Goal: Task Accomplishment & Management: Complete application form

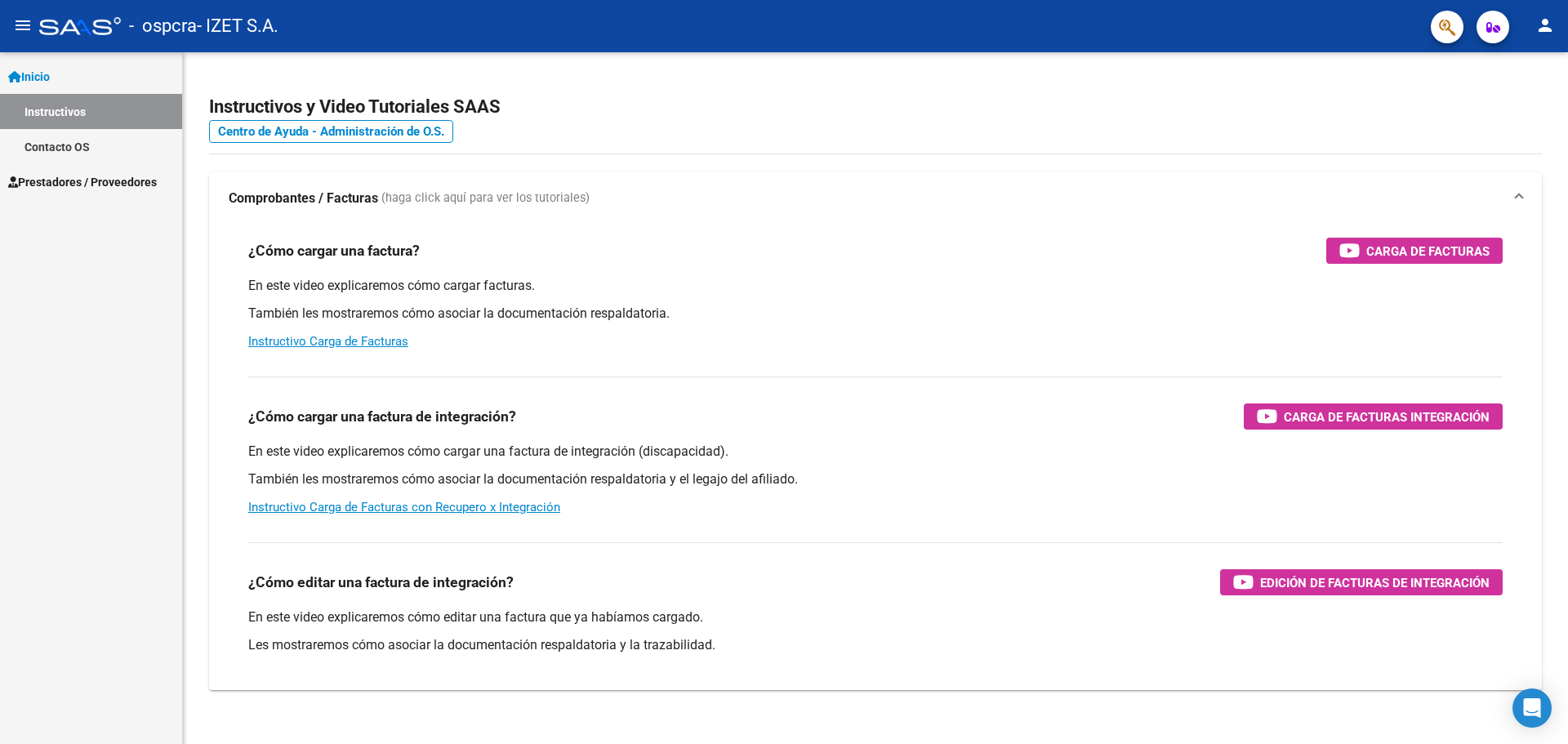
click at [109, 142] on link "Contacto OS" at bounding box center [91, 146] width 182 height 35
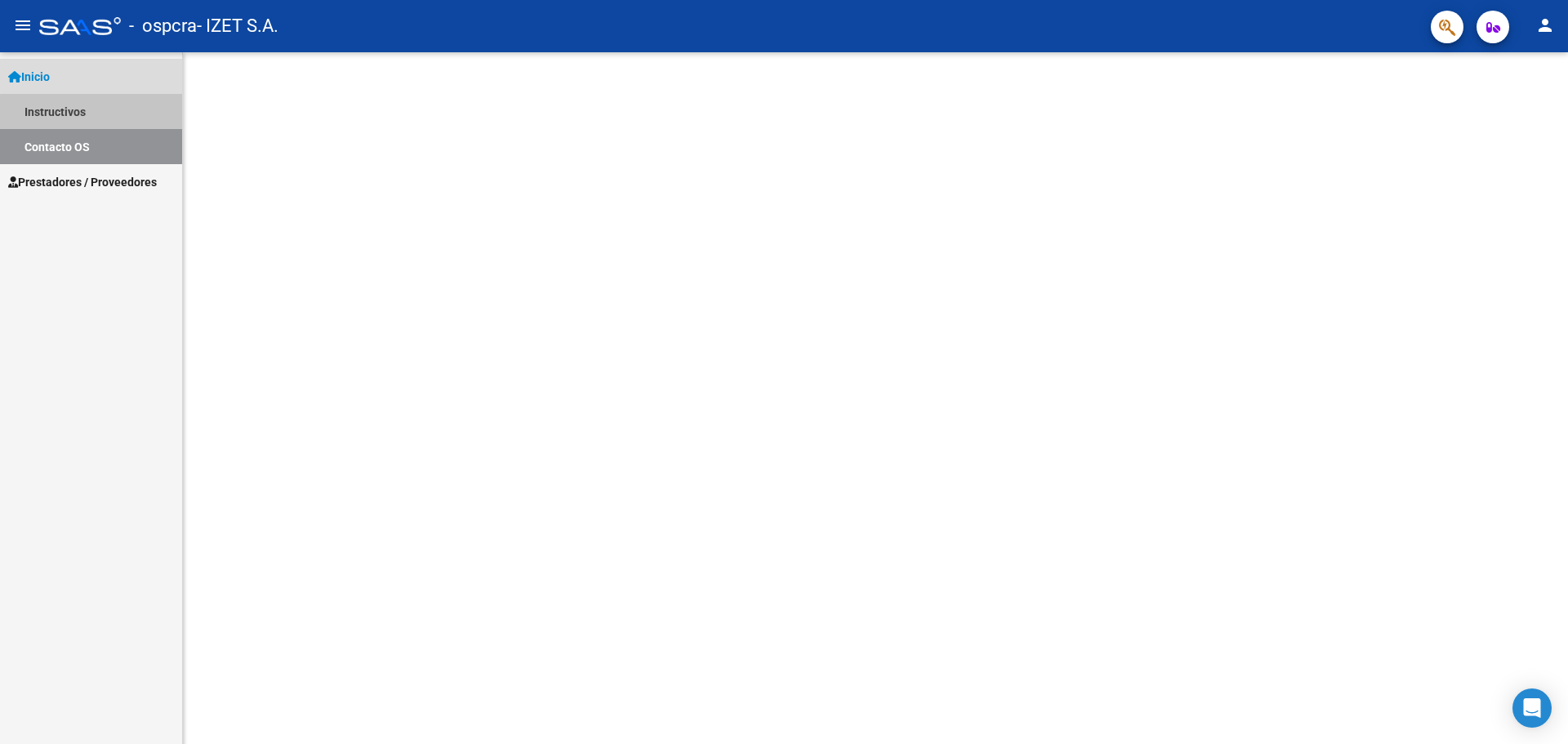
click at [94, 119] on link "Instructivos" at bounding box center [91, 111] width 182 height 35
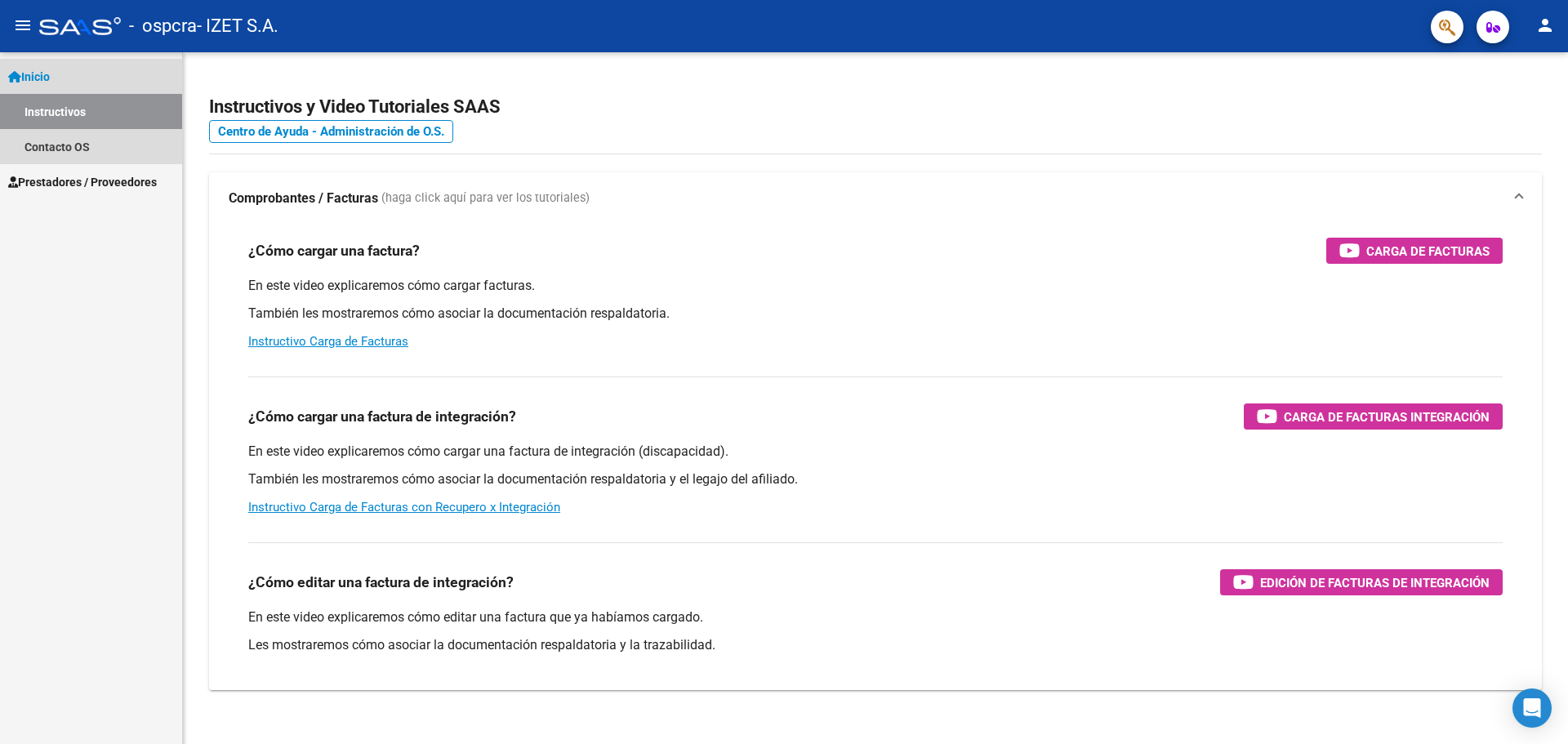
click at [91, 83] on link "Inicio" at bounding box center [91, 76] width 182 height 35
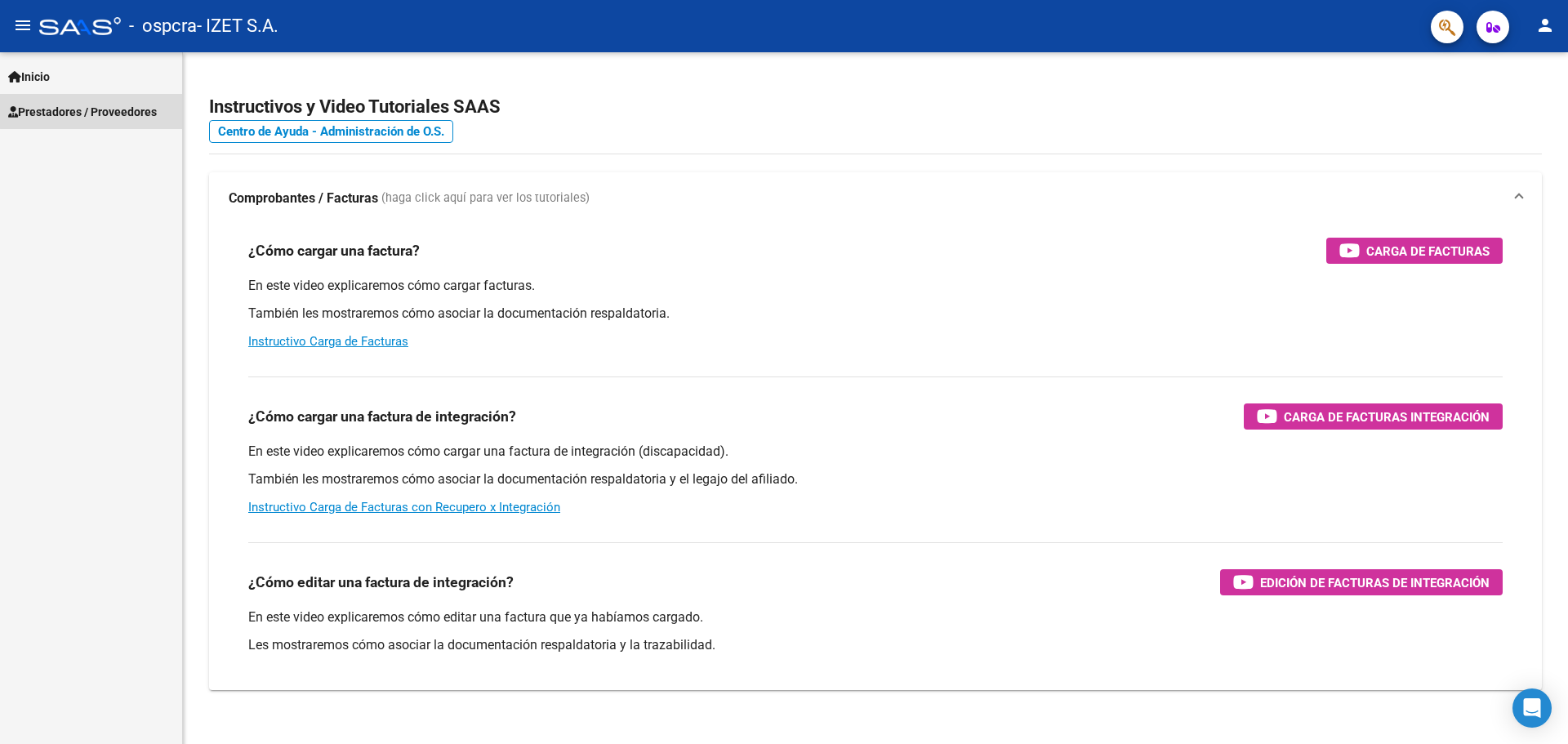
click at [99, 111] on span "Prestadores / Proveedores" at bounding box center [82, 112] width 149 height 18
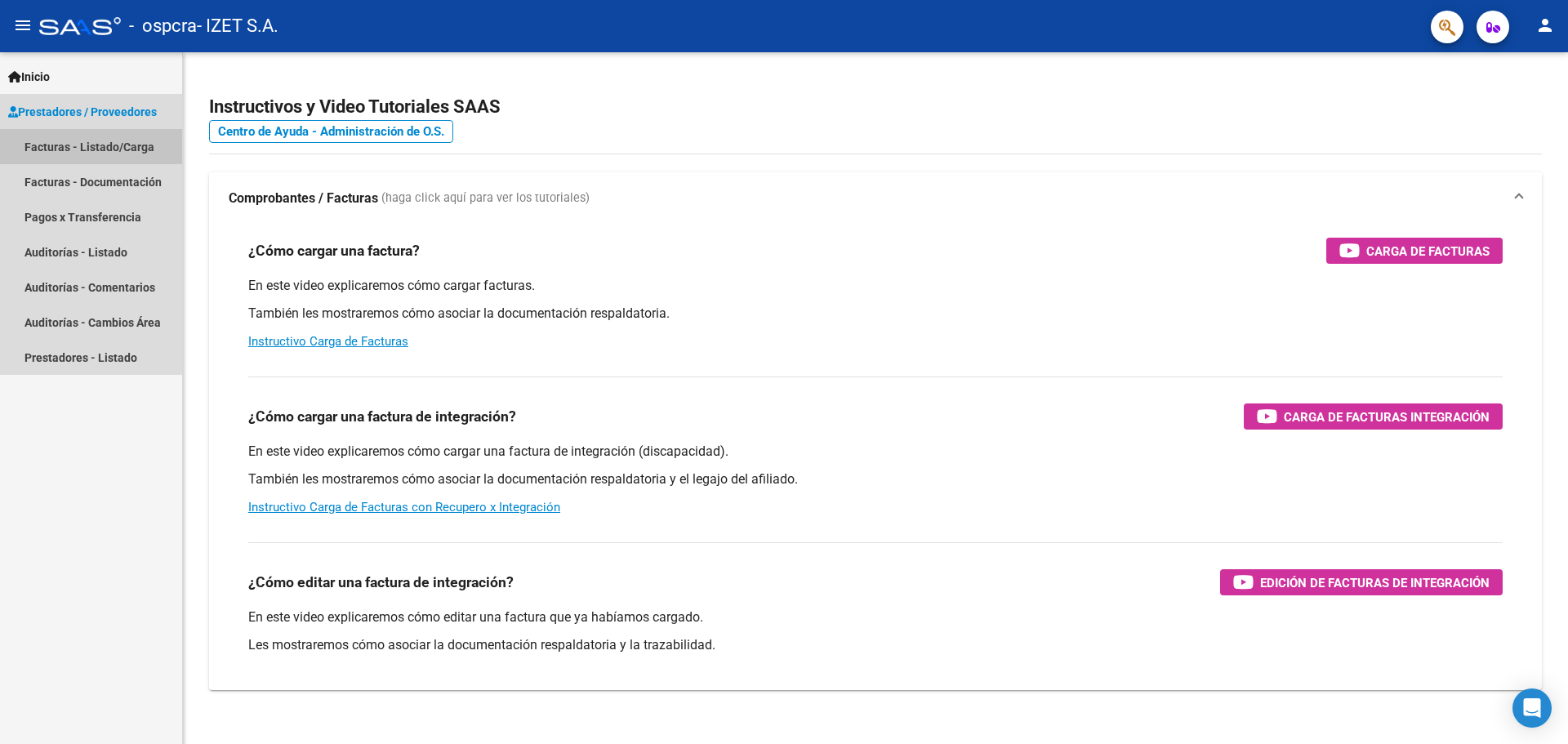
click at [104, 155] on link "Facturas - Listado/Carga" at bounding box center [91, 146] width 182 height 35
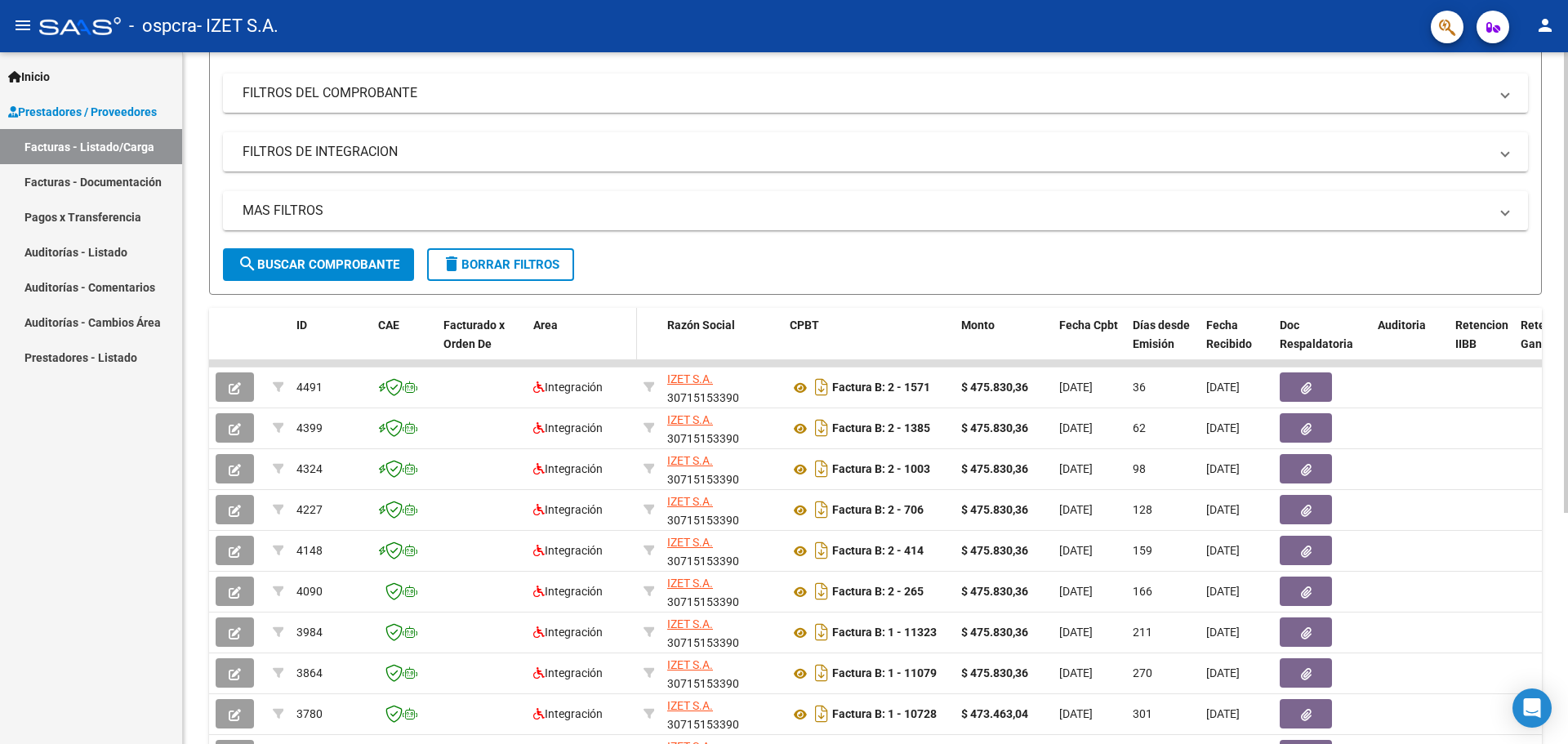
scroll to position [82, 0]
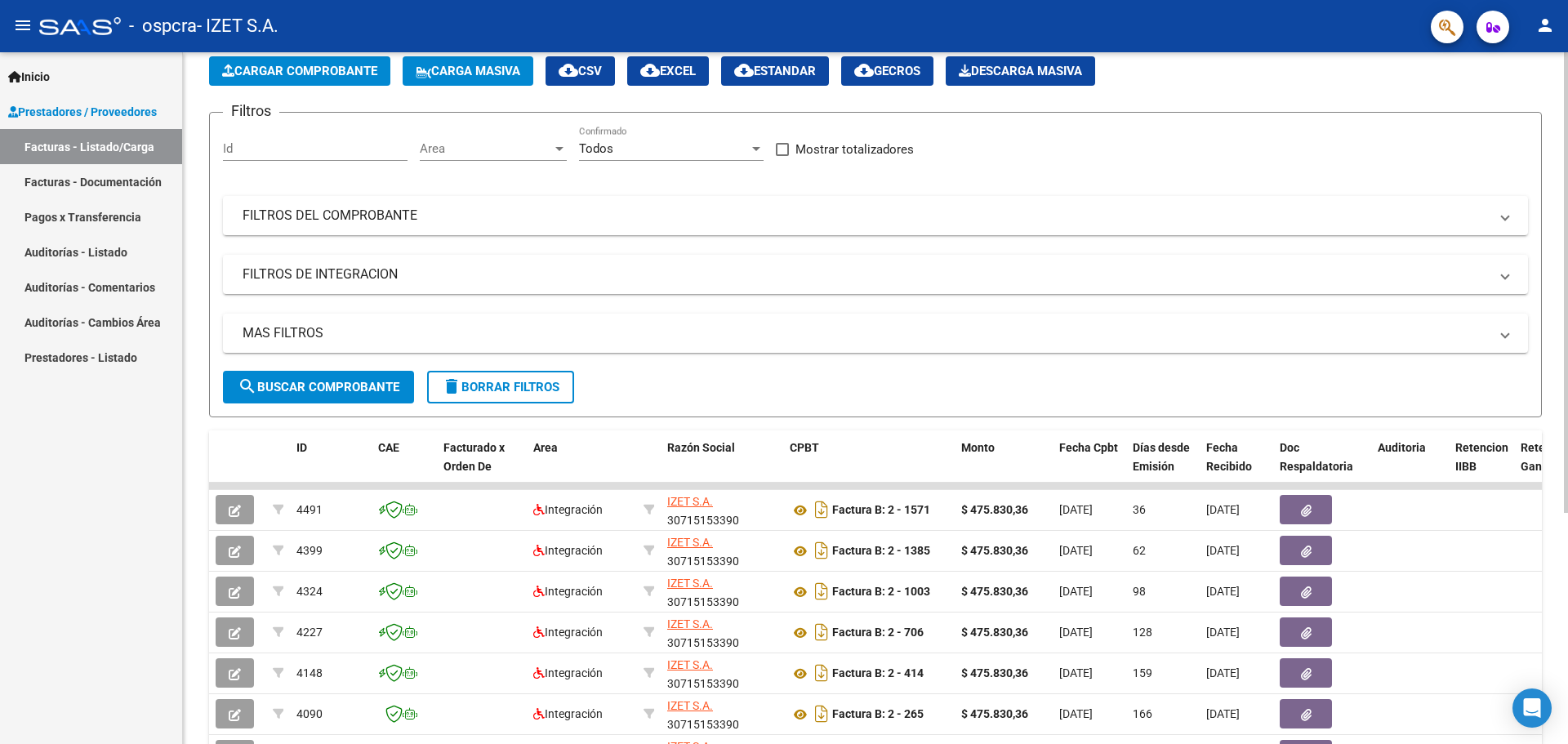
click at [280, 63] on button "Cargar Comprobante" at bounding box center [299, 70] width 181 height 29
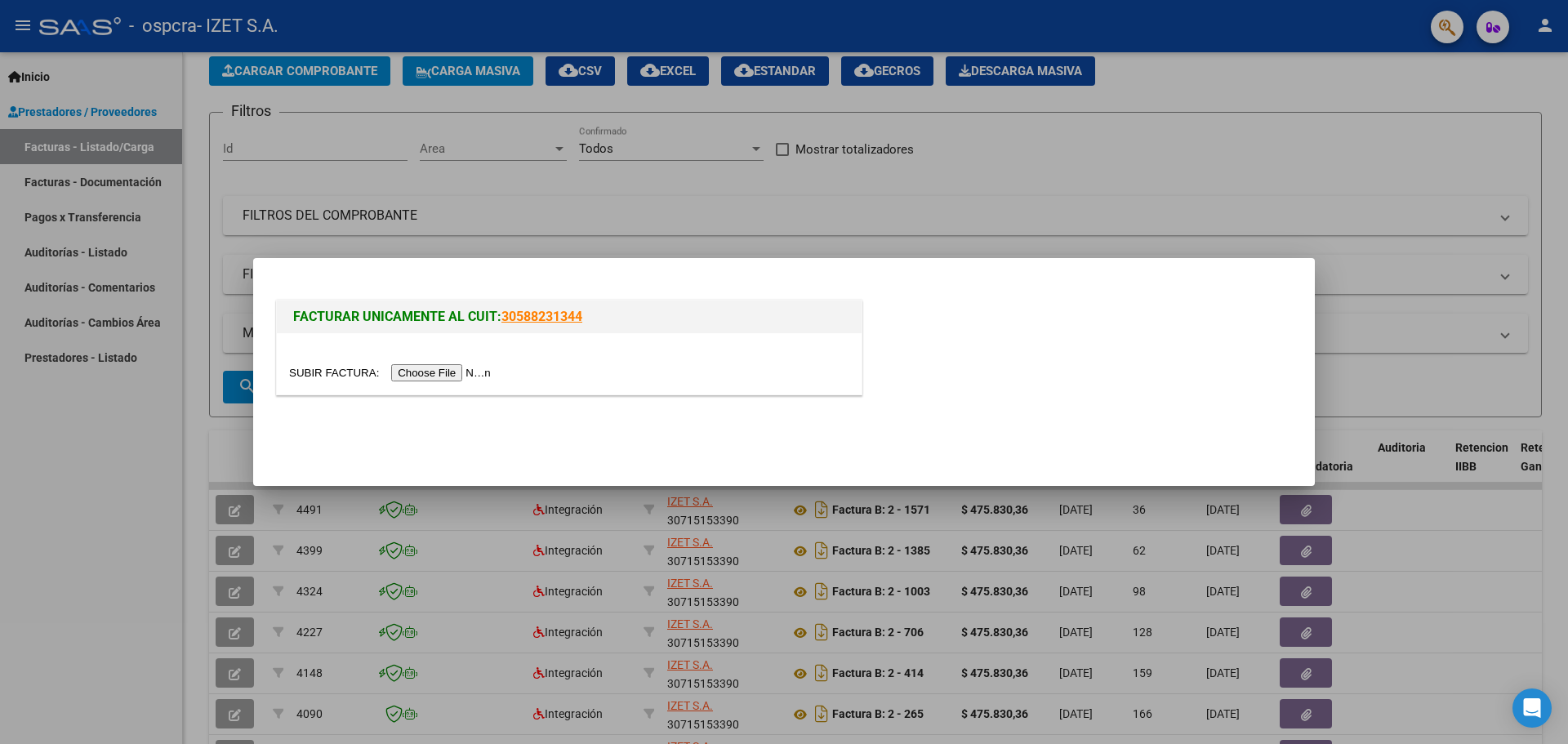
click at [453, 381] on input "file" at bounding box center [392, 372] width 207 height 17
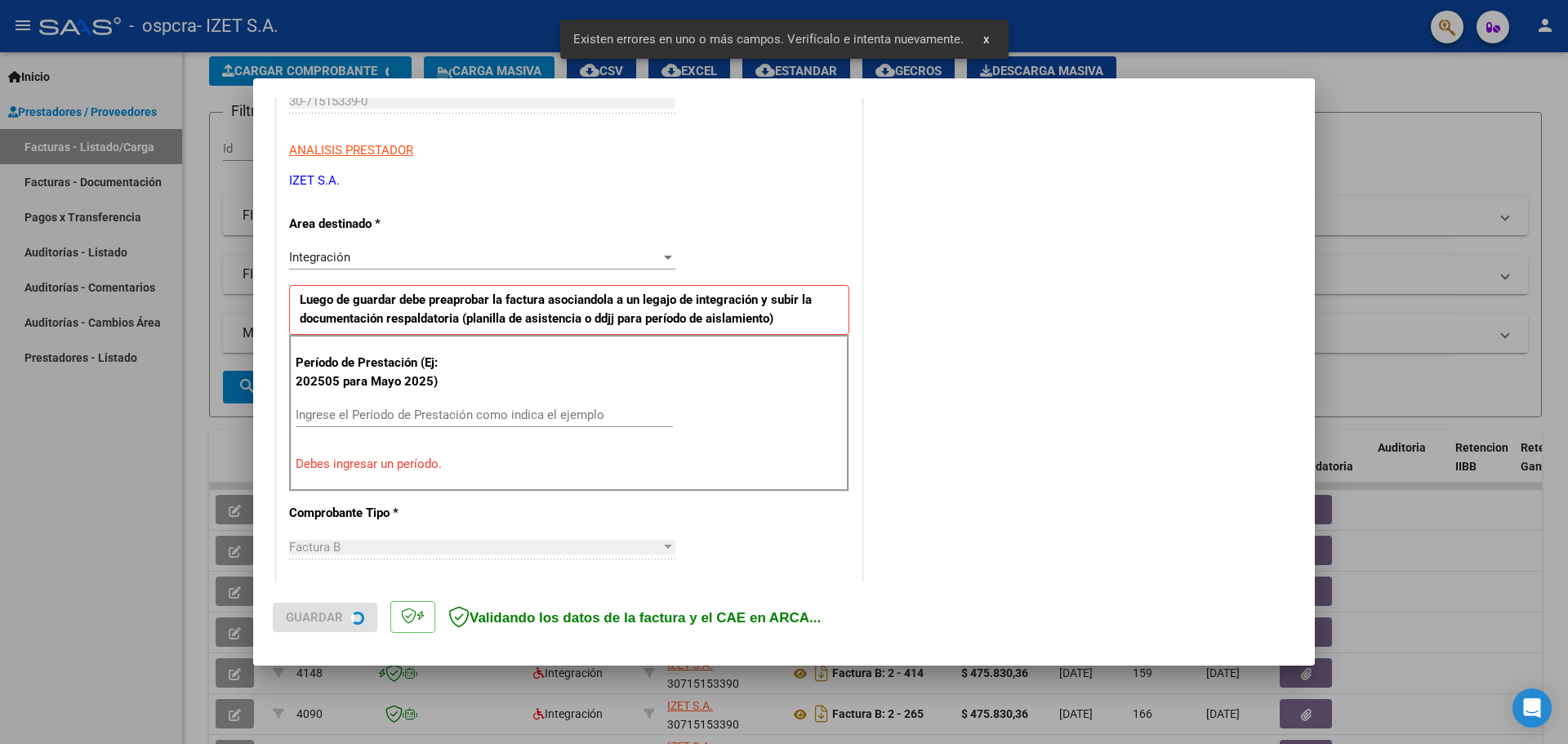
scroll to position [297, 0]
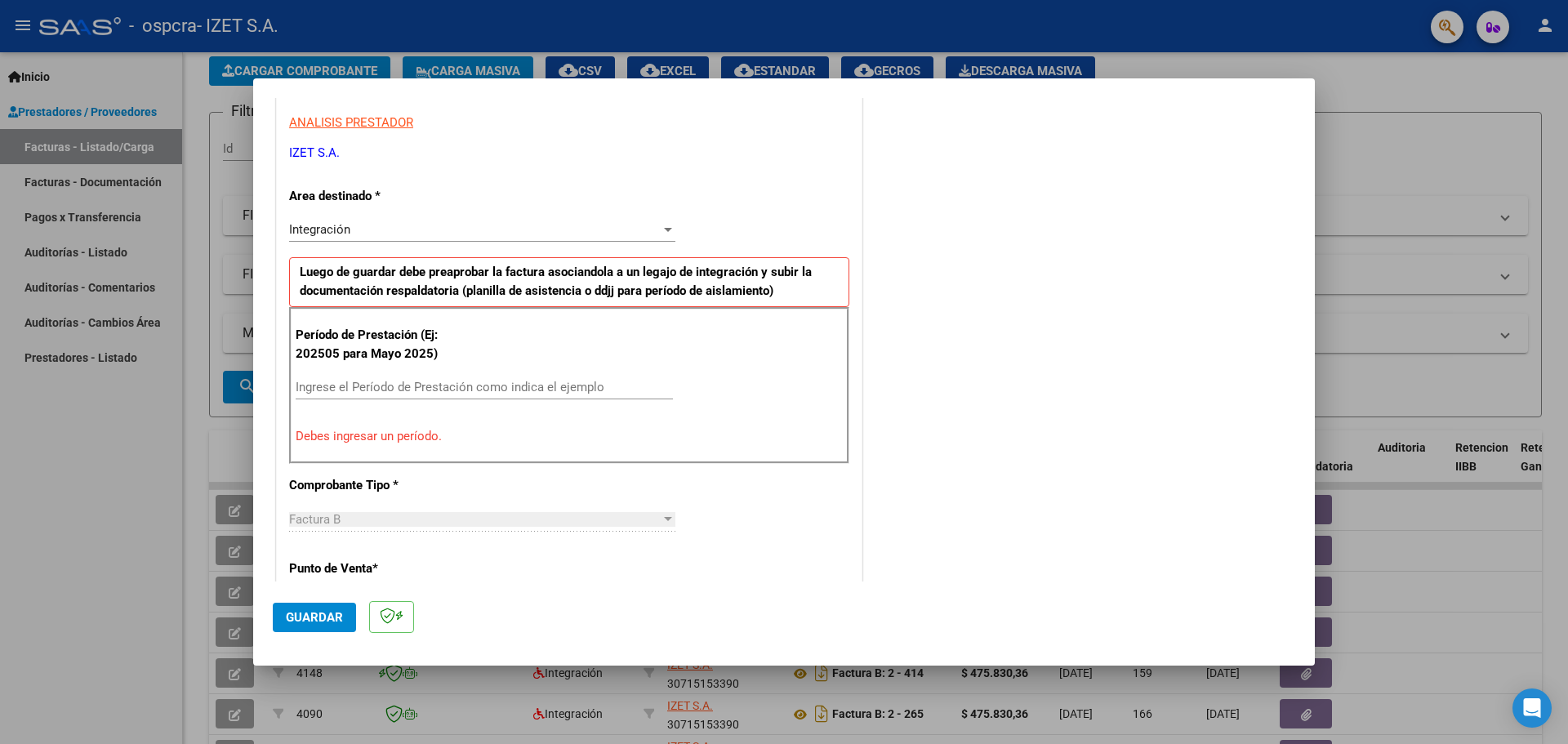
drag, startPoint x: 501, startPoint y: 396, endPoint x: 481, endPoint y: 371, distance: 32.0
click at [499, 395] on div "Ingrese el Período de Prestación como indica el ejemplo" at bounding box center [485, 387] width 378 height 25
click at [481, 371] on div "Período de Prestación (Ej: 202505 para [DATE]) Ingrese el Período de Prestación…" at bounding box center [569, 385] width 561 height 157
click at [499, 391] on input "Ingrese el Período de Prestación como indica el ejemplo" at bounding box center [485, 387] width 378 height 15
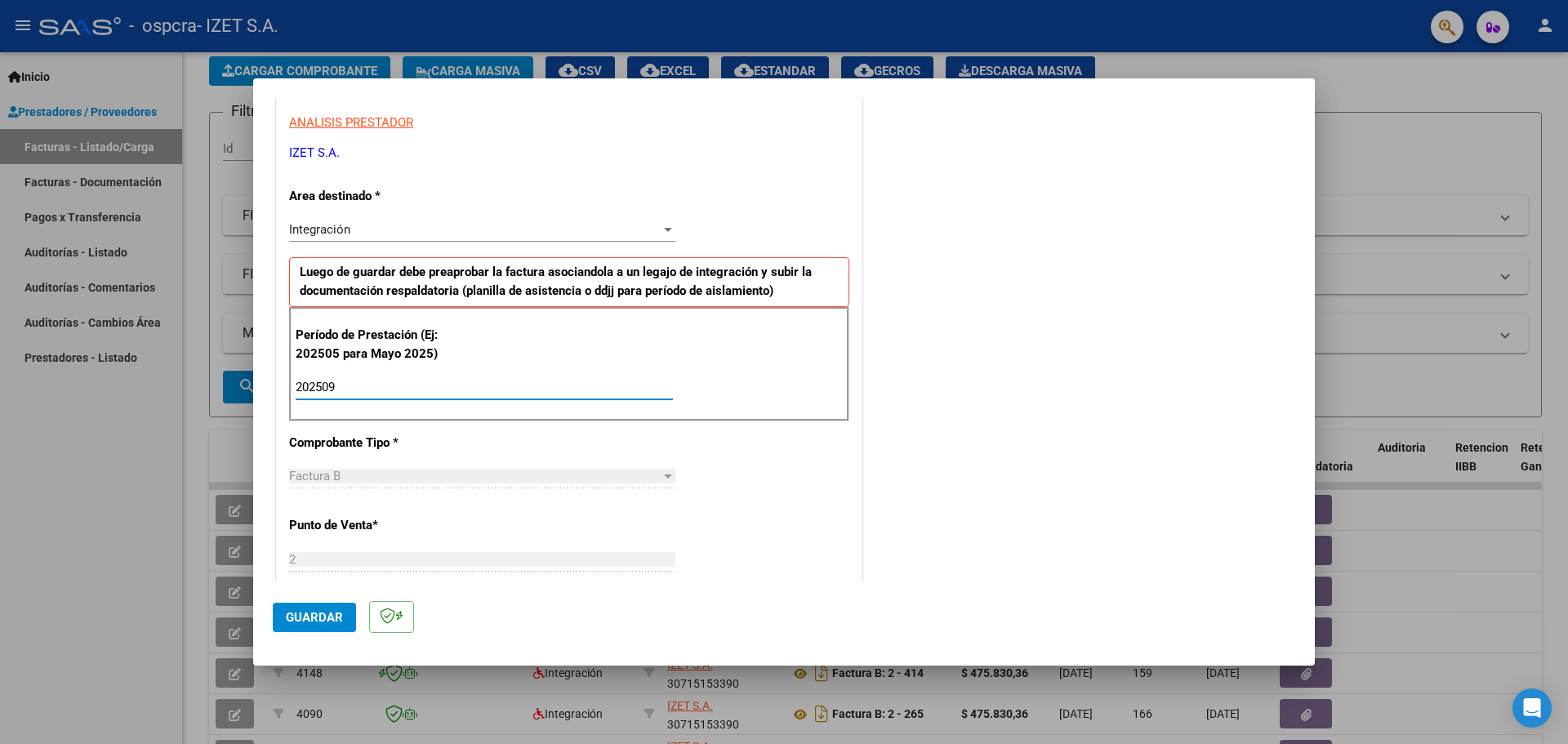
type input "202509"
click at [676, 438] on div "CUIT * 30-71515339-0 Ingresar CUIT ANALISIS PRESTADOR [PERSON_NAME] S.A. ARCA P…" at bounding box center [569, 622] width 585 height 1230
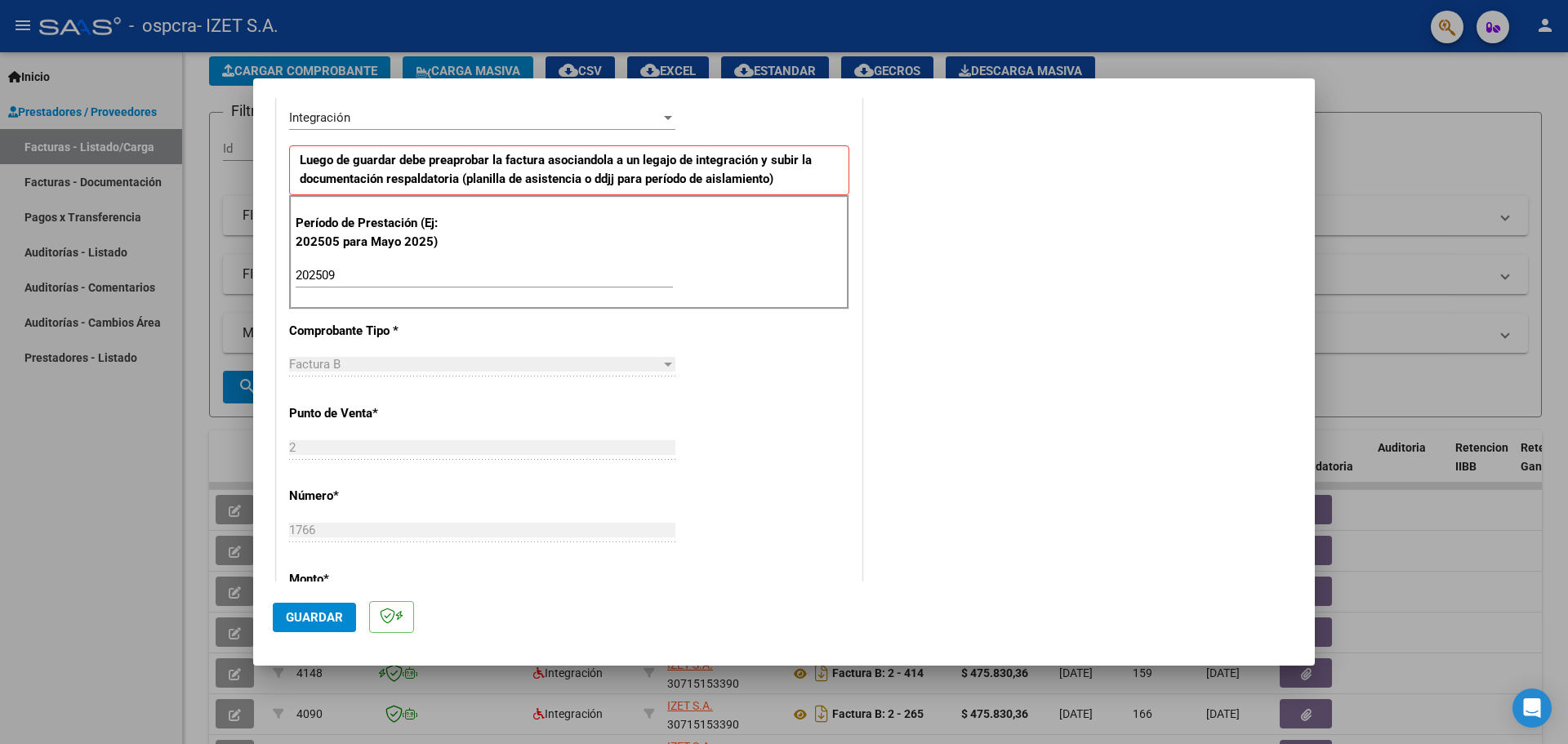
scroll to position [705, 0]
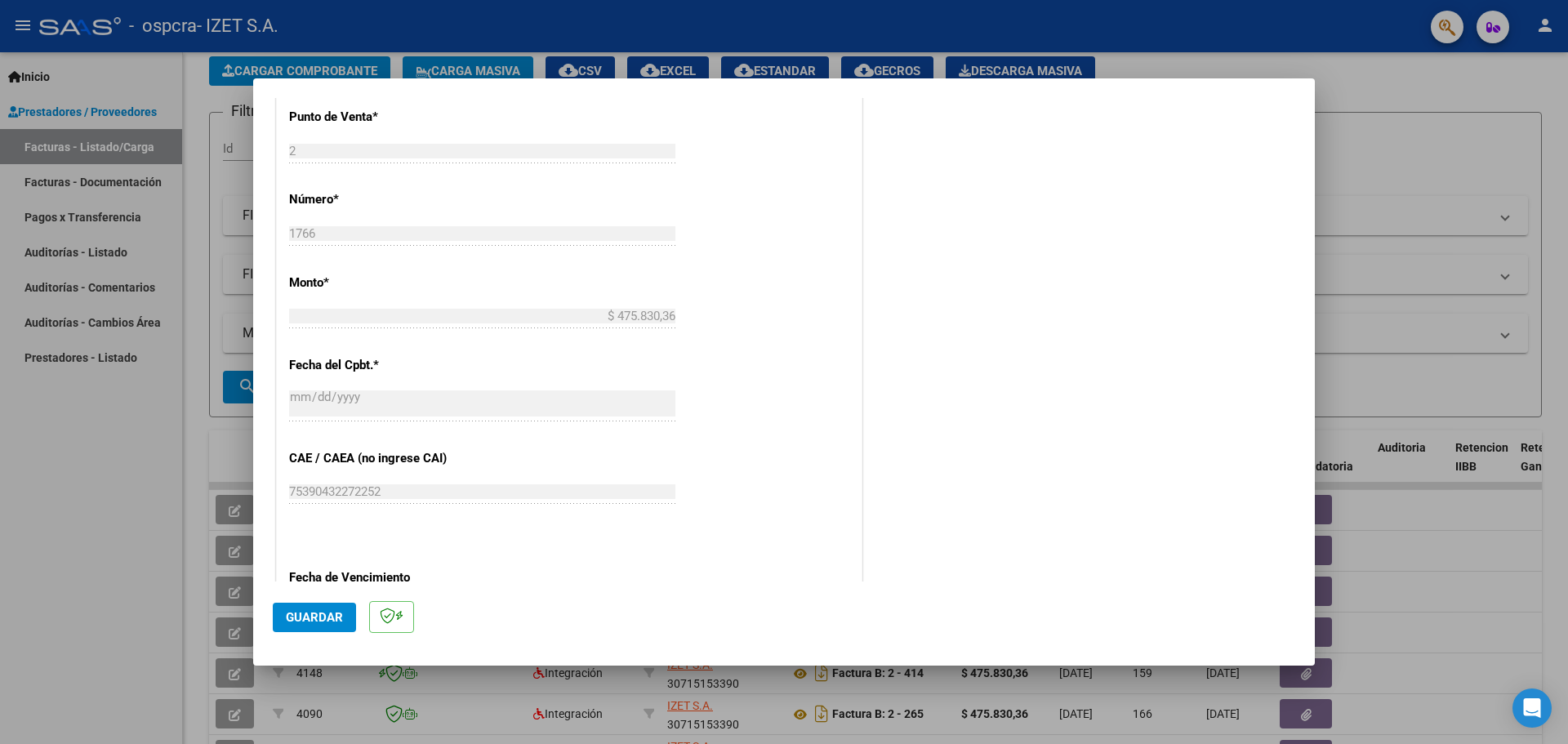
click at [333, 621] on span "Guardar" at bounding box center [314, 617] width 57 height 15
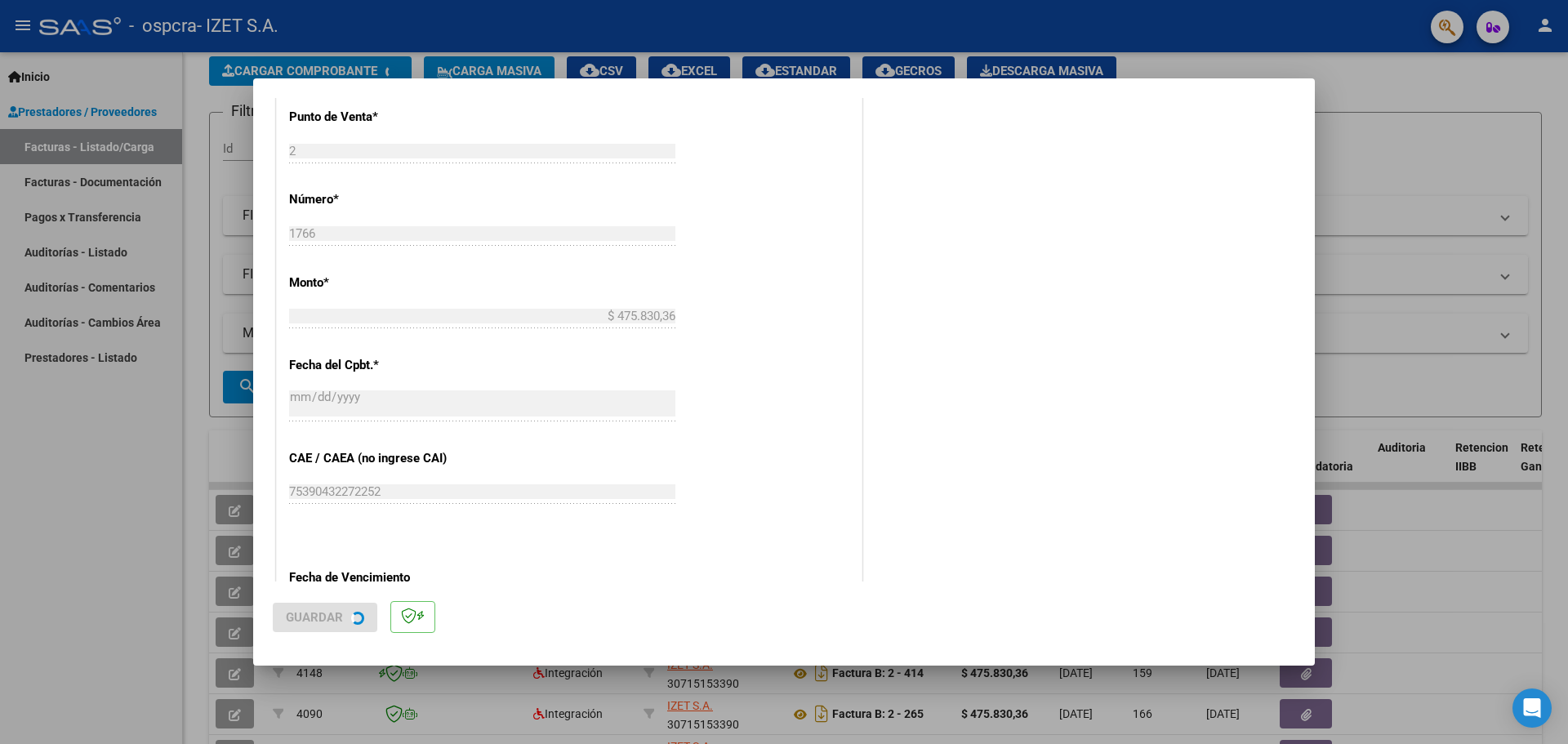
scroll to position [0, 0]
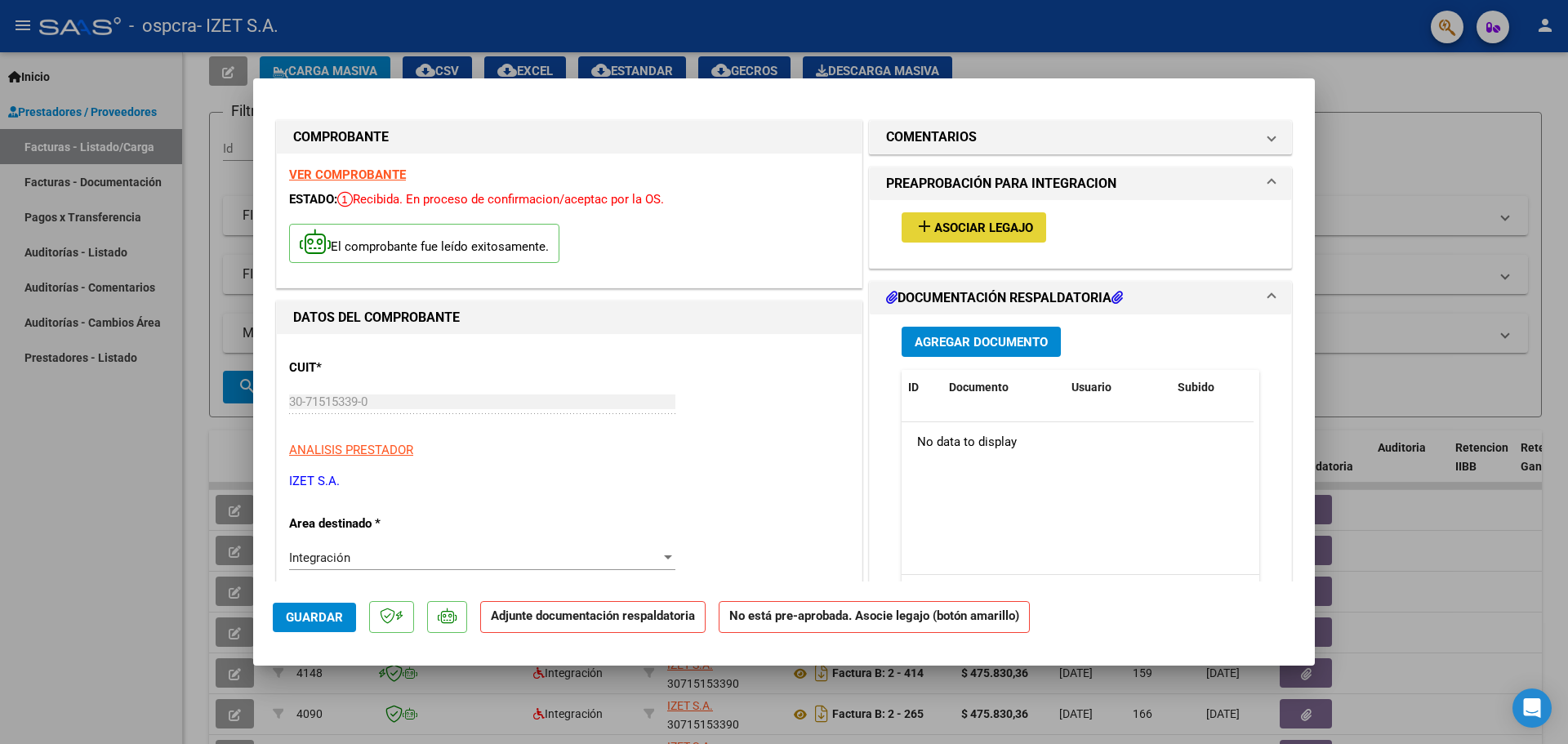
click at [934, 221] on span "Asociar Legajo" at bounding box center [983, 228] width 99 height 15
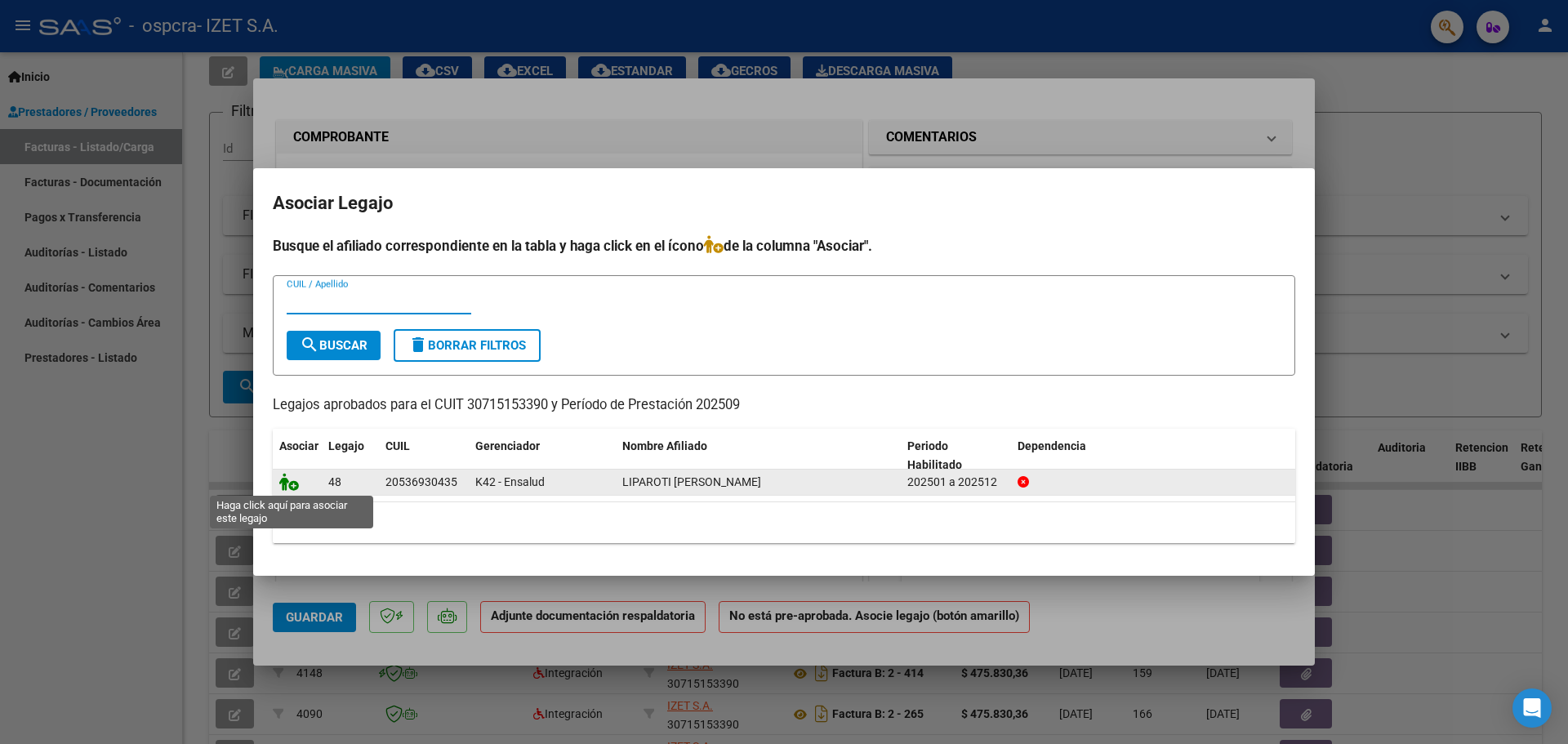
click at [288, 480] on icon at bounding box center [289, 482] width 20 height 18
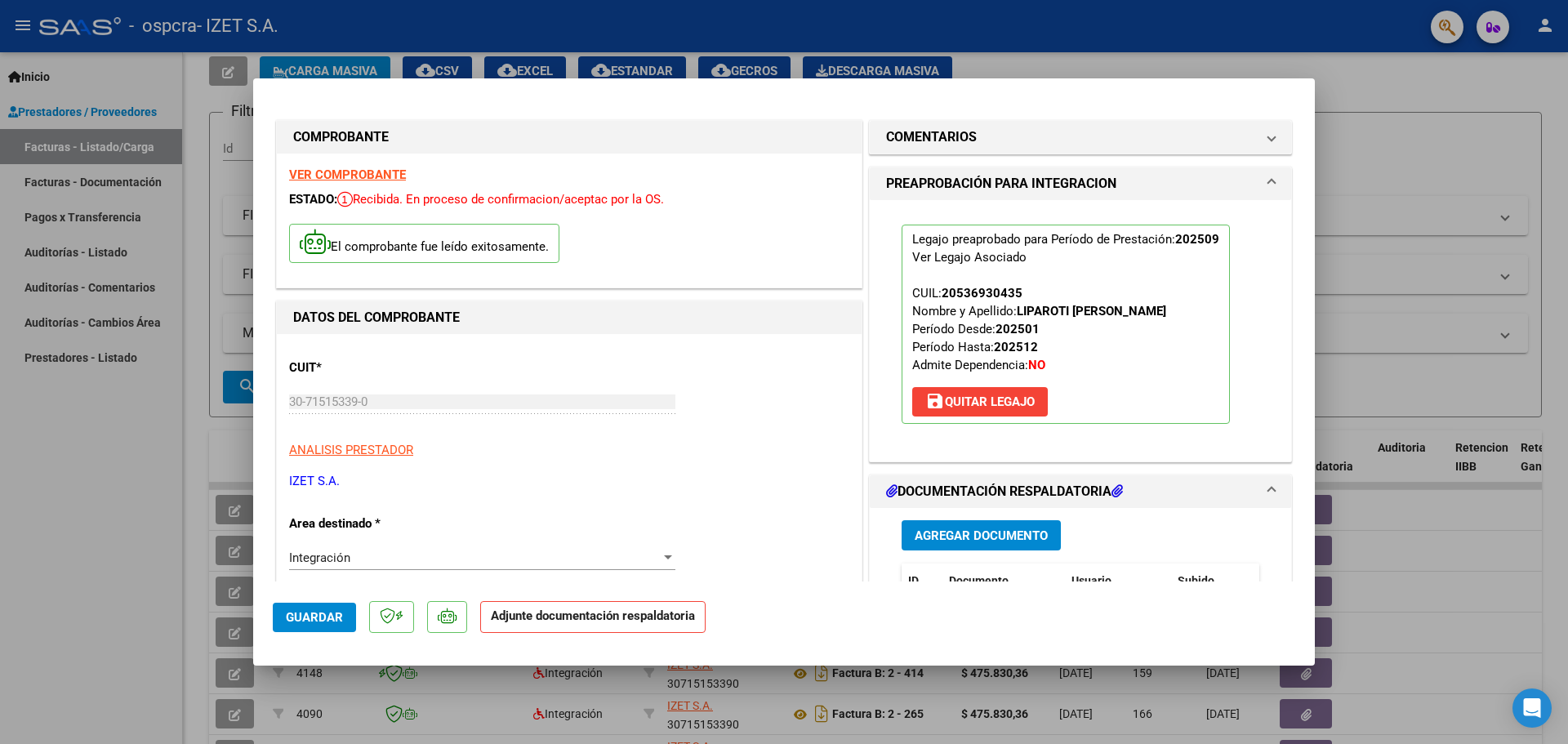
click at [1000, 525] on button "Agregar Documento" at bounding box center [980, 536] width 159 height 30
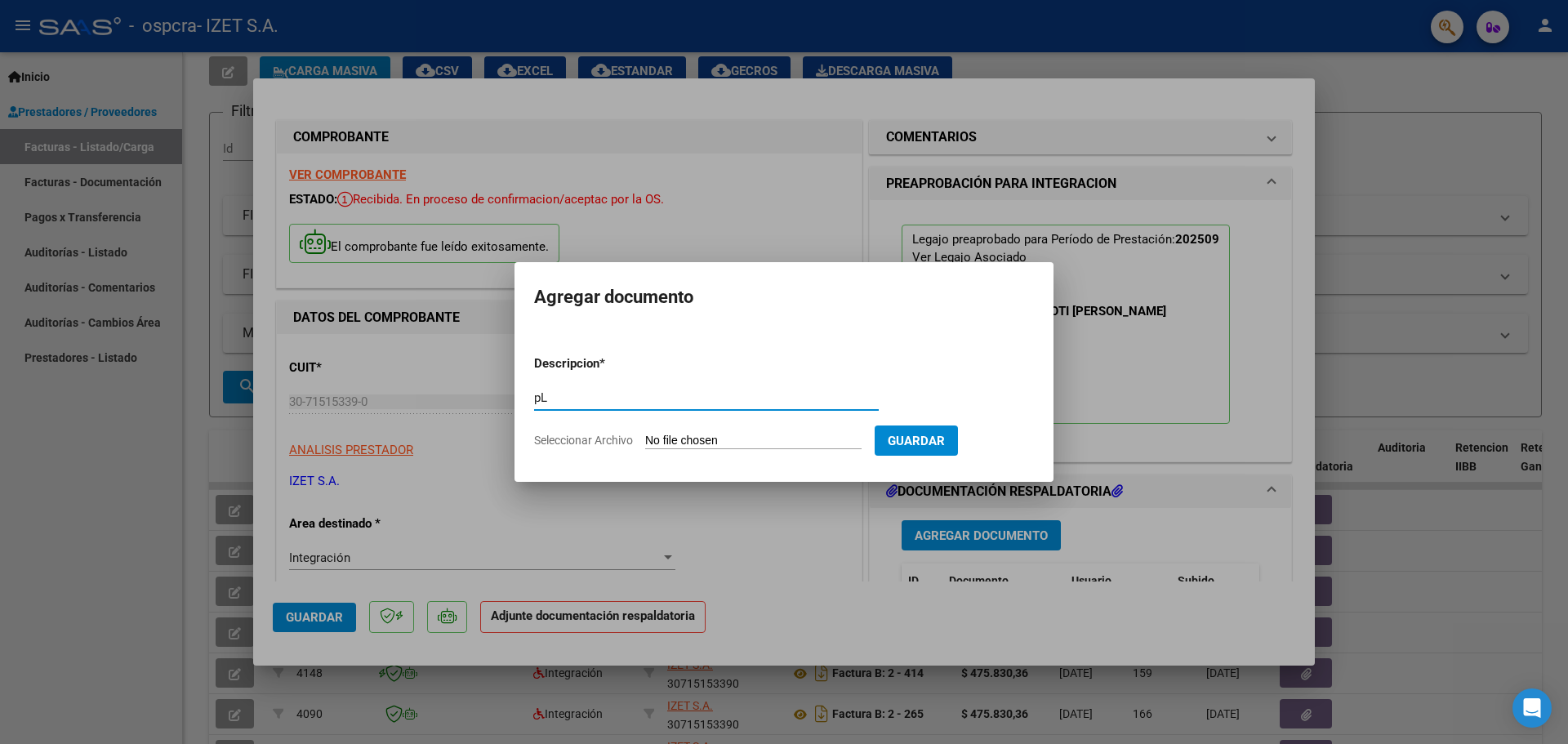
type input "p"
type input "Planilla de Asistencia"
click at [757, 440] on input "Seleccionar Archivo" at bounding box center [754, 442] width 217 height 16
type input "C:\fakepath\09 PLANILLA_53693043_LIPAROTI_202510032334410.pdf"
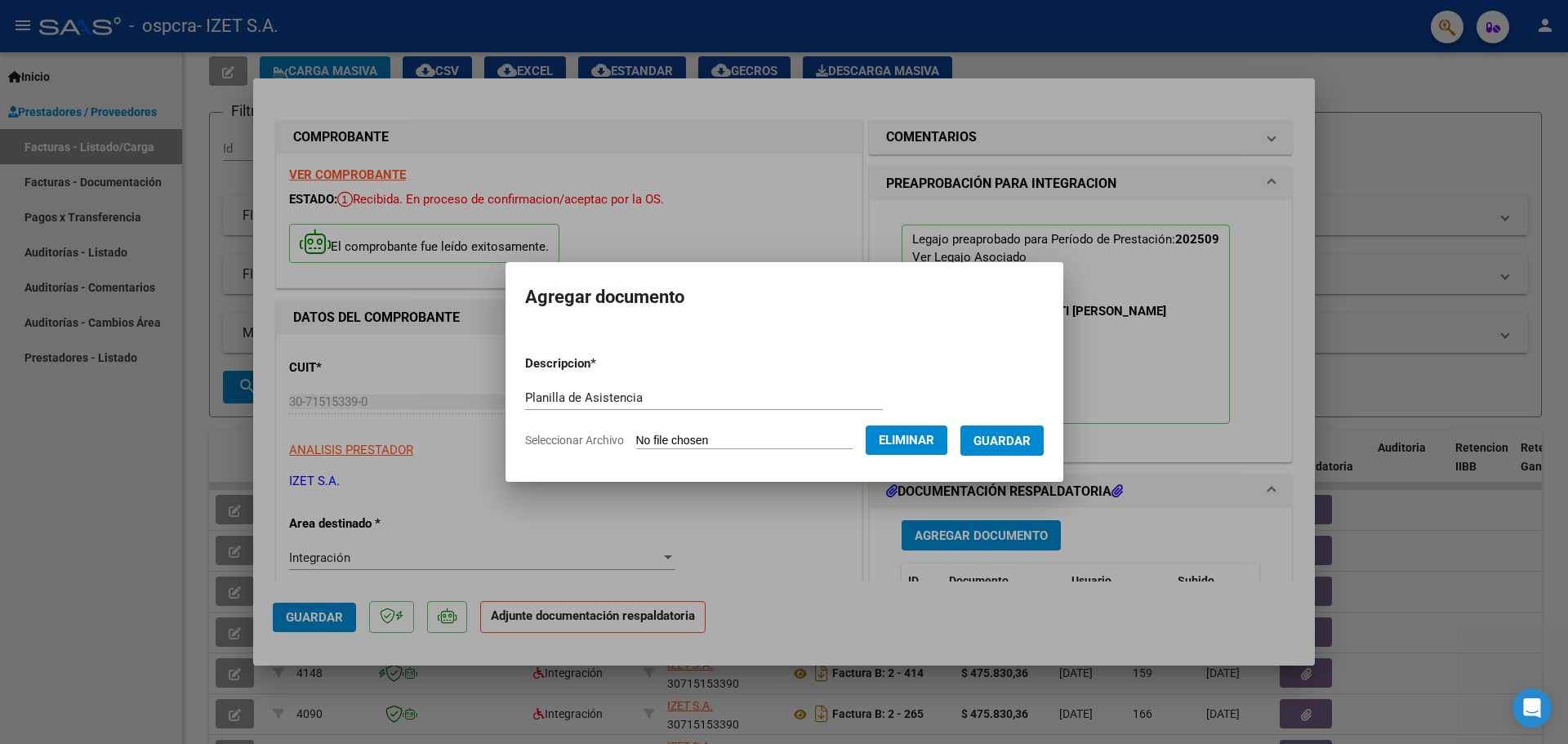
click at [1022, 443] on span "Guardar" at bounding box center [1001, 441] width 57 height 15
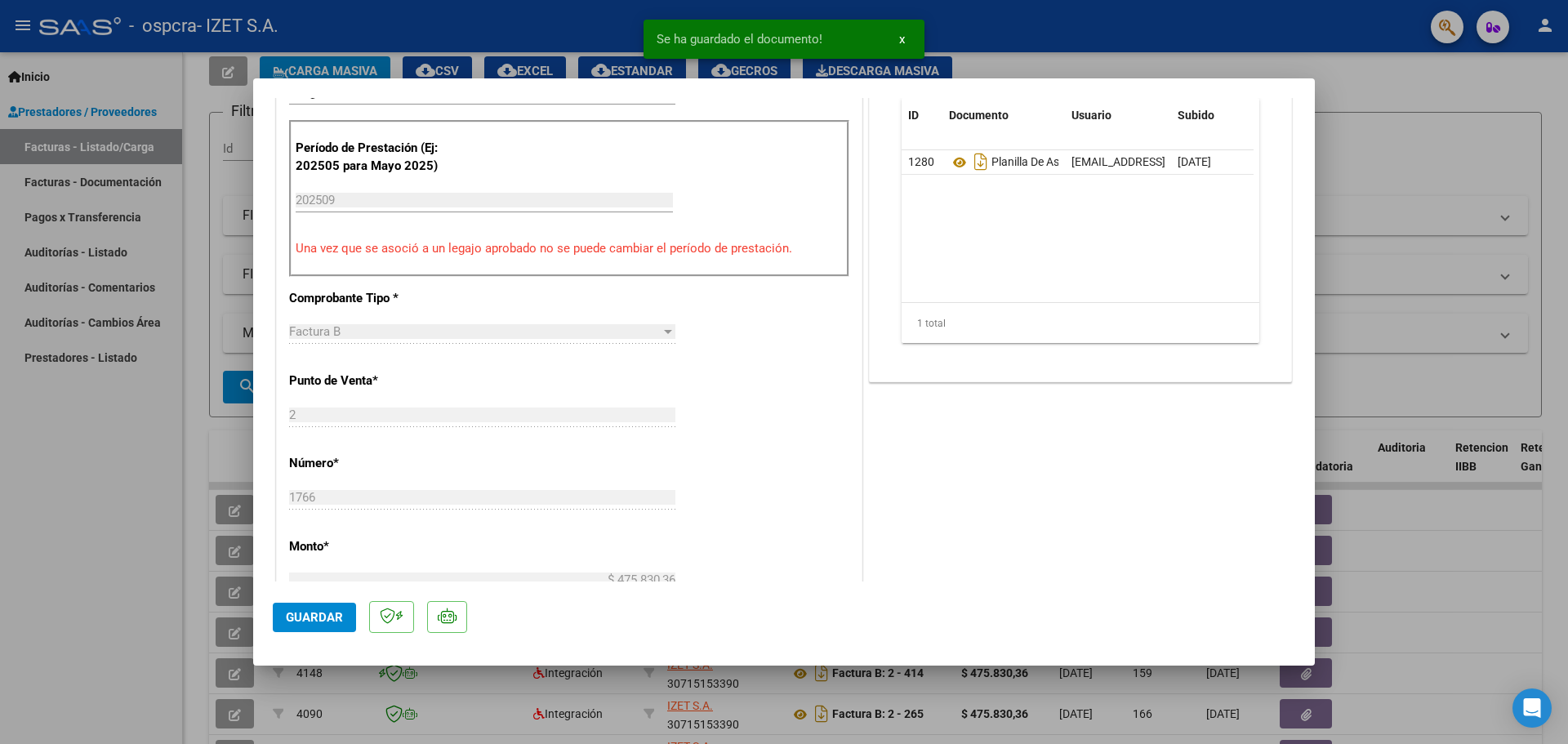
scroll to position [490, 0]
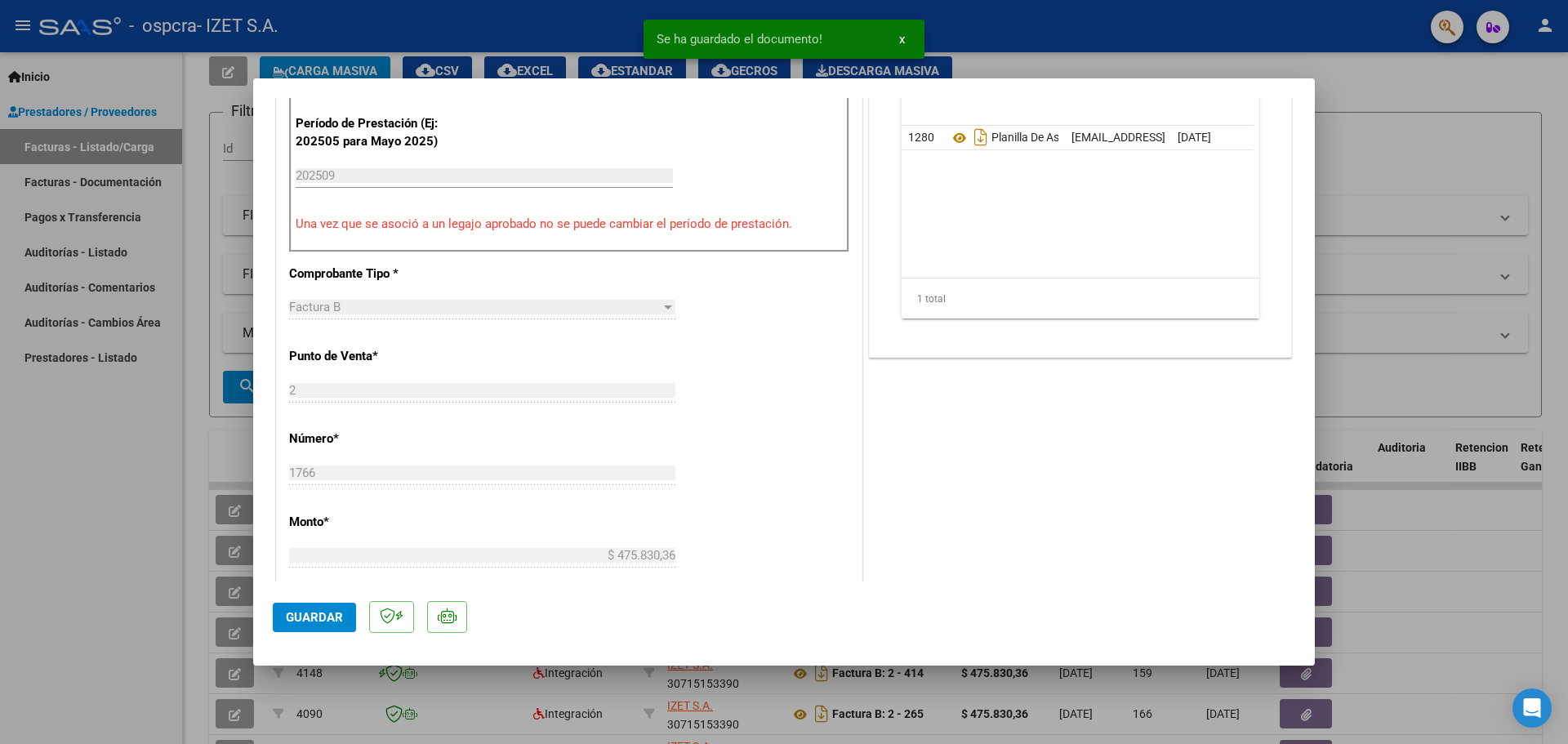
click at [279, 638] on mat-dialog-actions "Guardar" at bounding box center [784, 614] width 1022 height 65
click at [299, 620] on span "Guardar" at bounding box center [314, 617] width 57 height 15
click at [1411, 126] on div at bounding box center [784, 372] width 1568 height 744
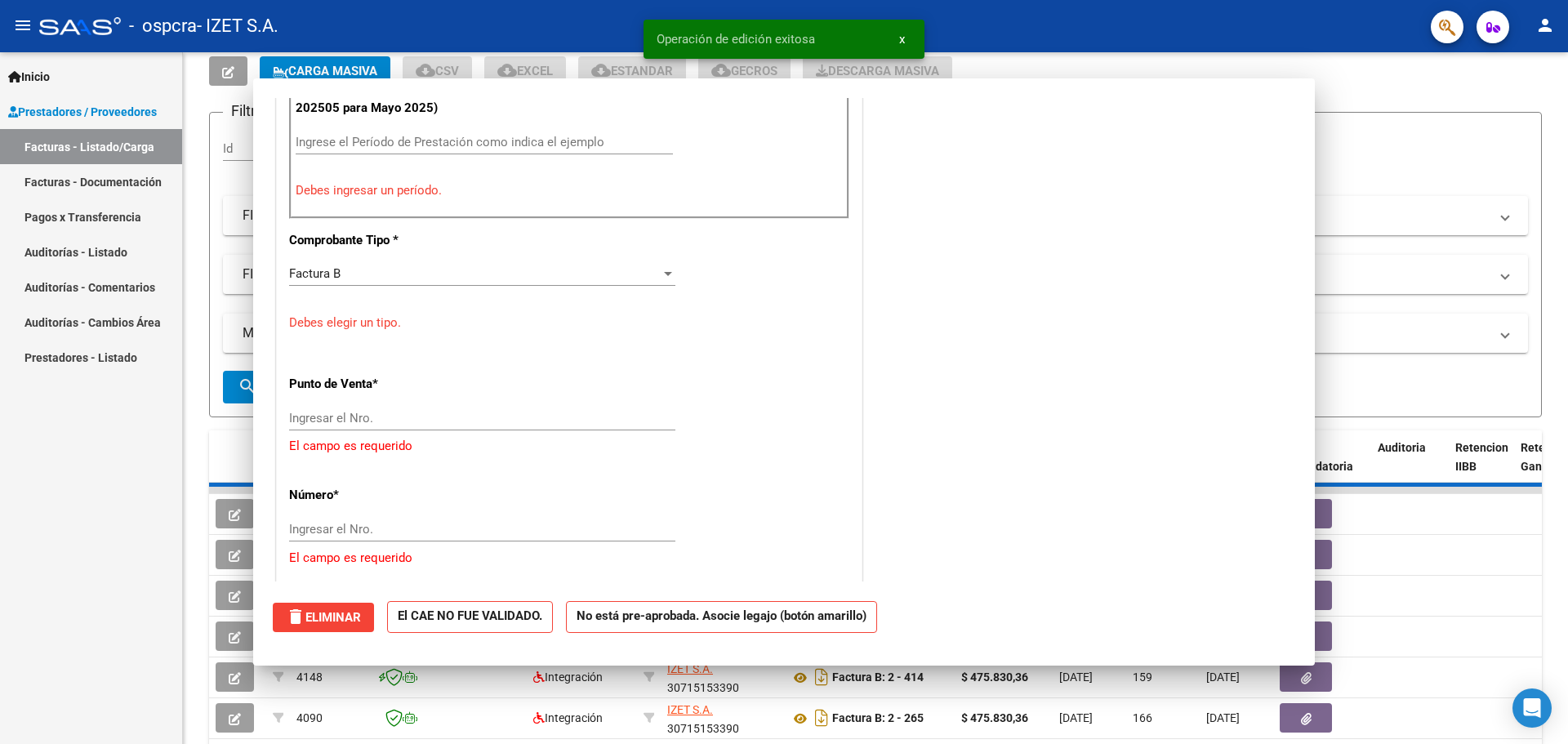
scroll to position [0, 0]
